Goal: Task Accomplishment & Management: Manage account settings

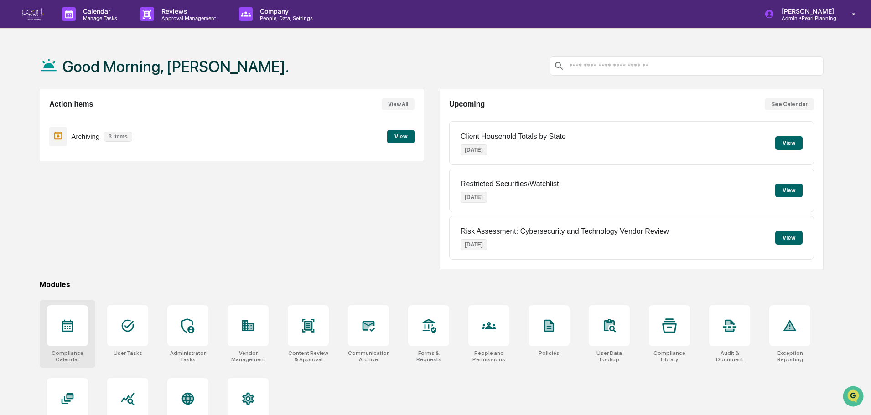
click at [69, 329] on icon at bounding box center [67, 326] width 15 height 15
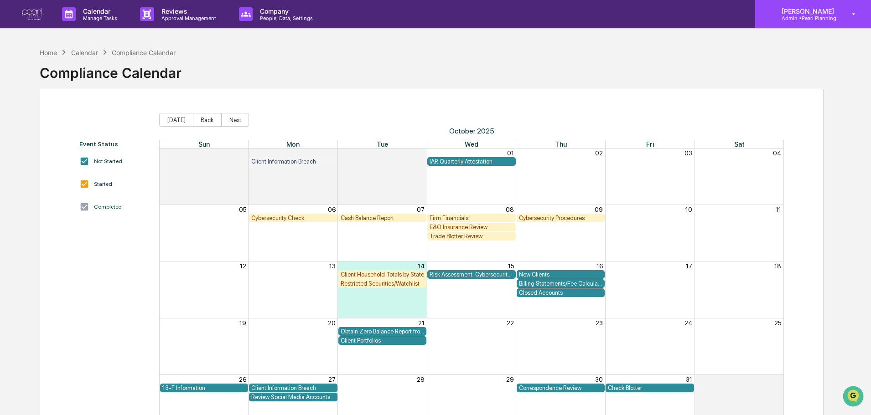
click at [806, 14] on p "[PERSON_NAME]" at bounding box center [806, 11] width 64 height 8
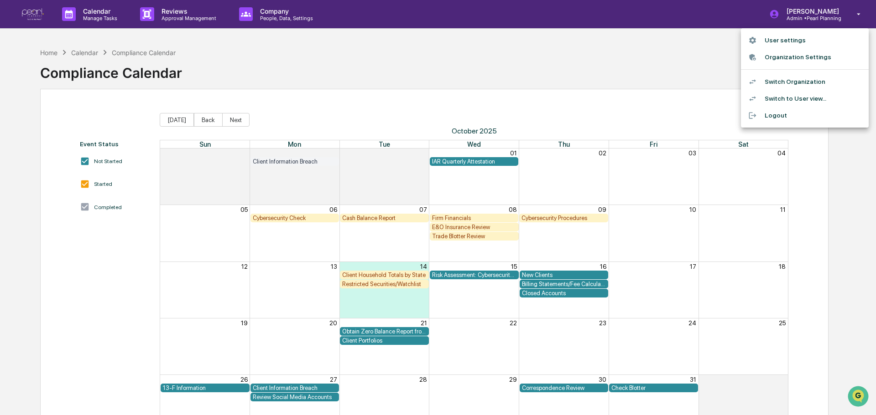
click at [788, 78] on li "Switch Organization" at bounding box center [805, 81] width 128 height 17
